Goal: Check status

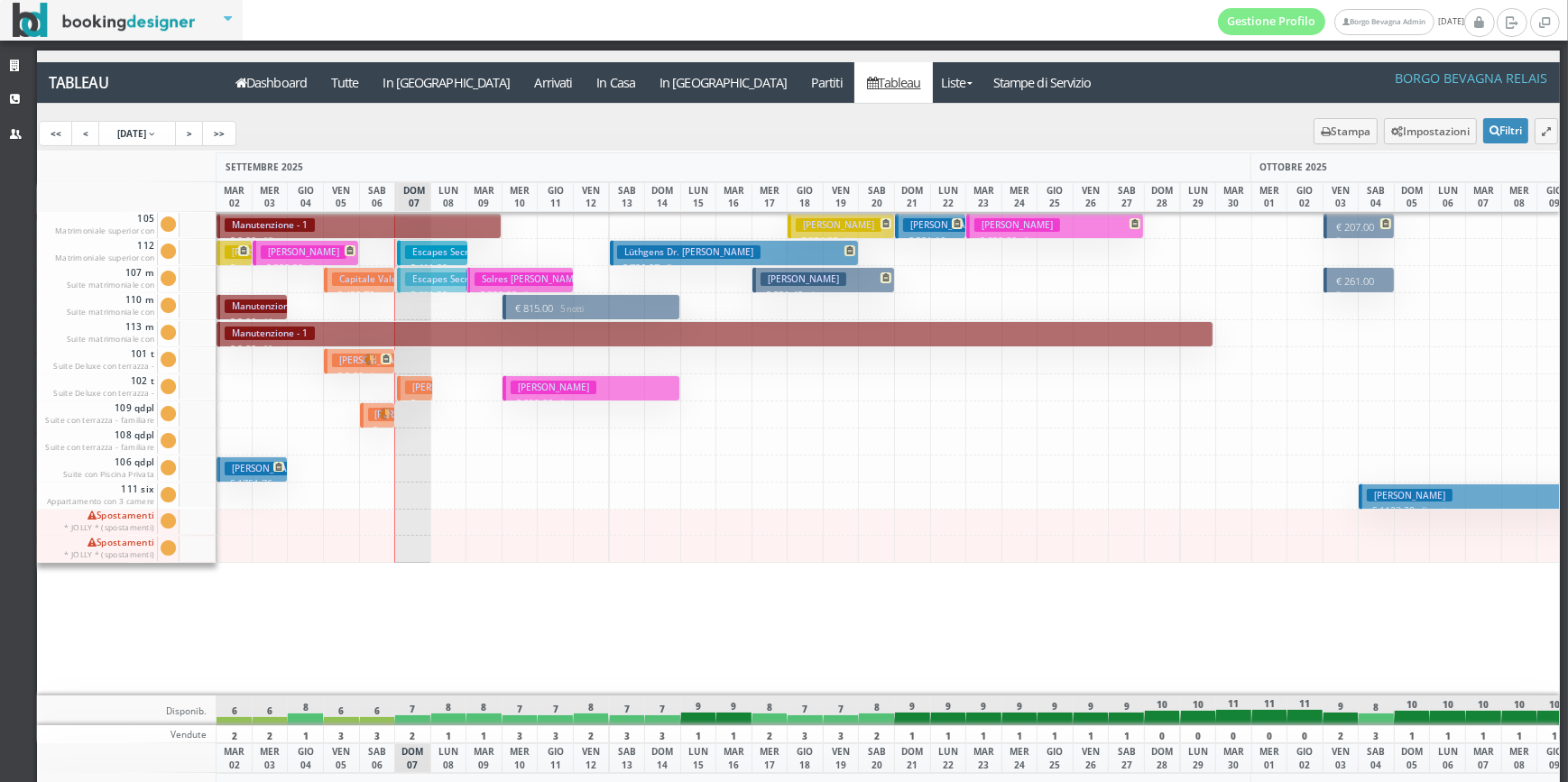
drag, startPoint x: 426, startPoint y: 253, endPoint x: 426, endPoint y: 275, distance: 22.0
click at [435, 274] on h3 "Escapes Secret" at bounding box center [445, 279] width 79 height 13
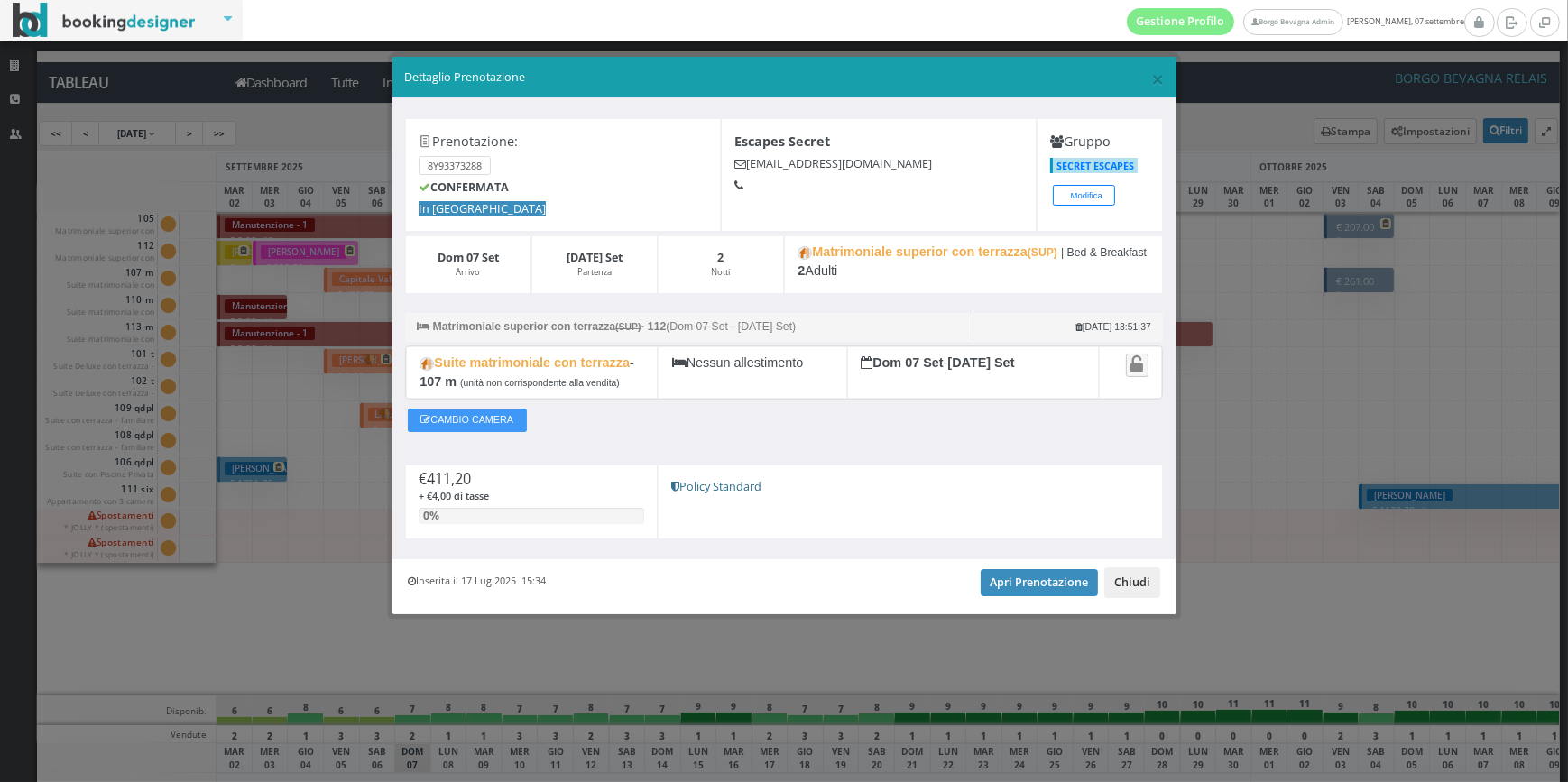
click at [1130, 596] on button "Chiudi" at bounding box center [1131, 583] width 56 height 31
